Goal: Download file/media

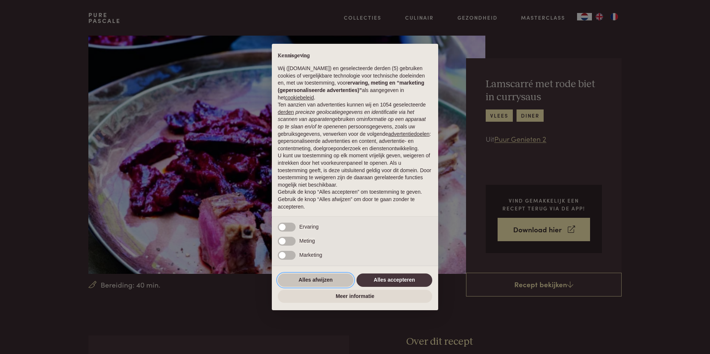
click at [326, 282] on button "Alles afwijzen" at bounding box center [316, 280] width 76 height 13
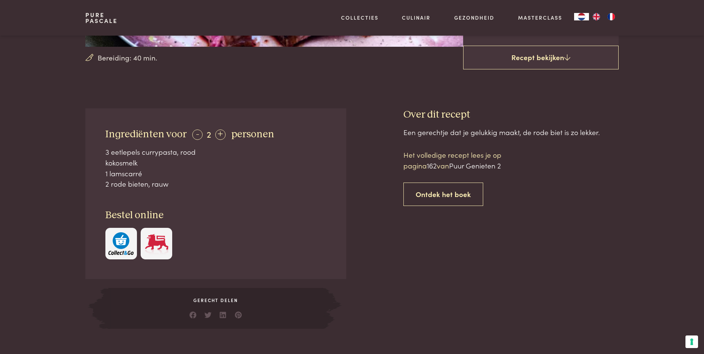
scroll to position [111, 0]
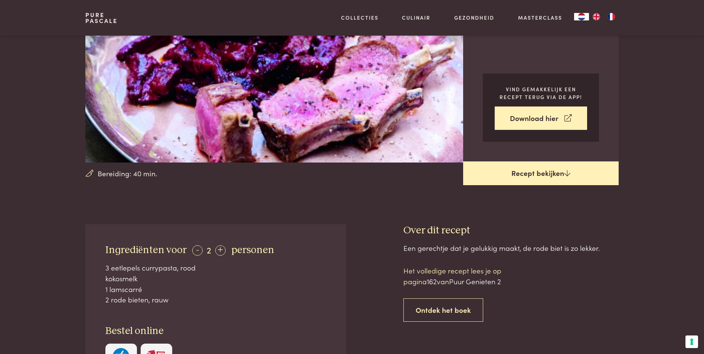
click at [541, 170] on link "Recept bekijken" at bounding box center [541, 173] width 156 height 24
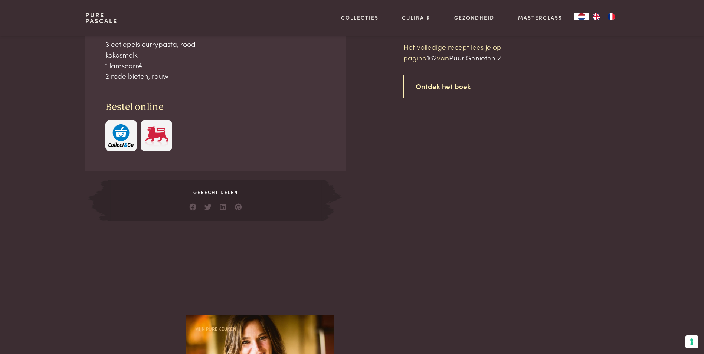
scroll to position [336, 0]
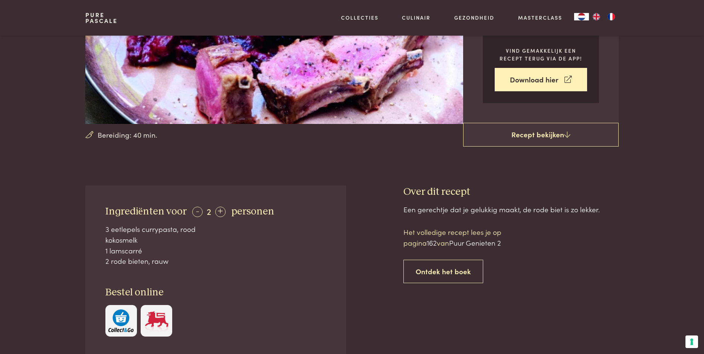
scroll to position [39, 0]
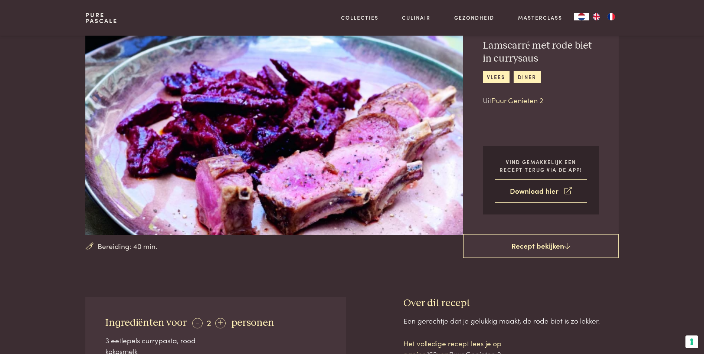
click at [551, 190] on link "Download hier" at bounding box center [541, 190] width 92 height 23
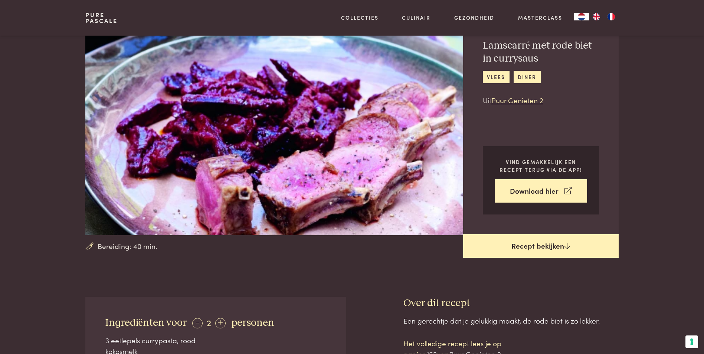
click at [565, 249] on icon at bounding box center [567, 245] width 6 height 7
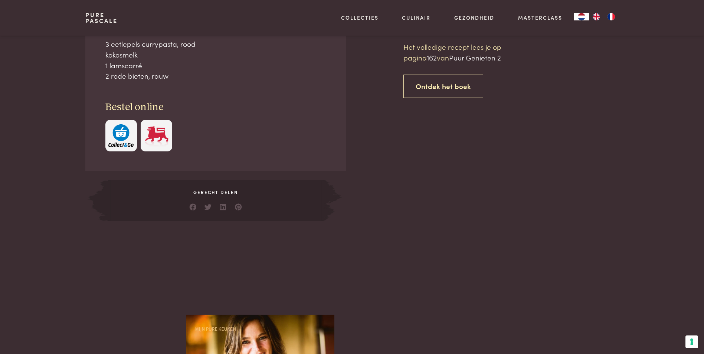
scroll to position [336, 0]
click at [450, 89] on link "Ontdek het boek" at bounding box center [444, 85] width 80 height 23
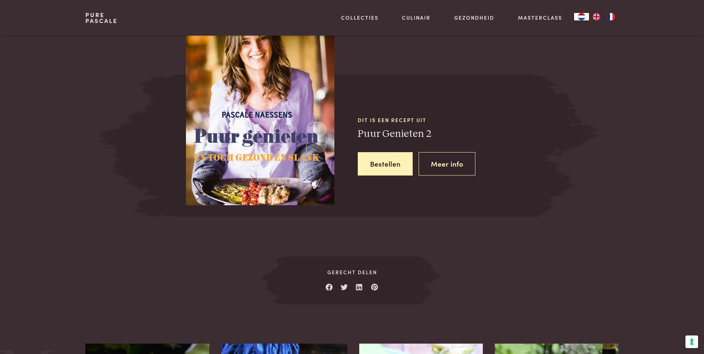
scroll to position [635, 0]
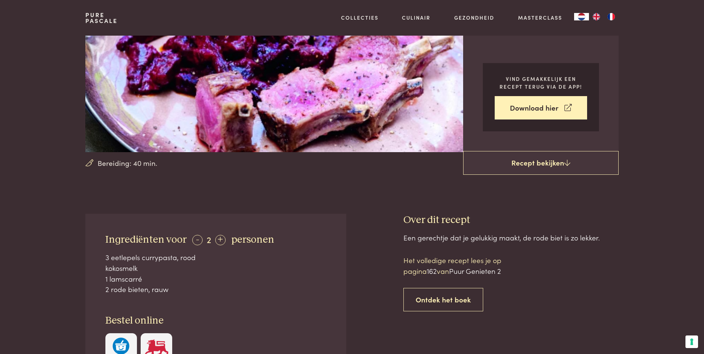
scroll to position [4, 0]
